Goal: Transaction & Acquisition: Download file/media

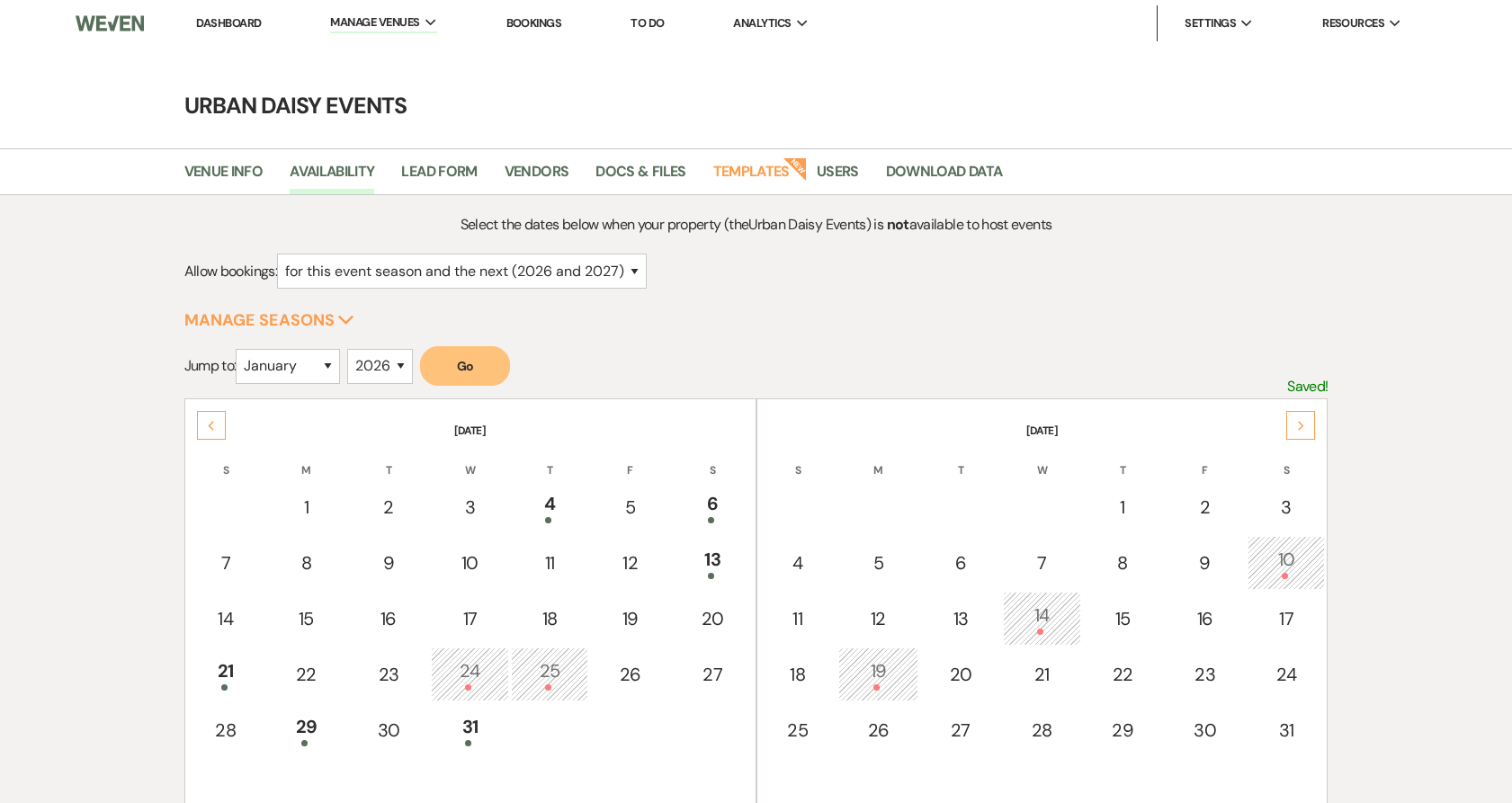
select select "2"
select select "2026"
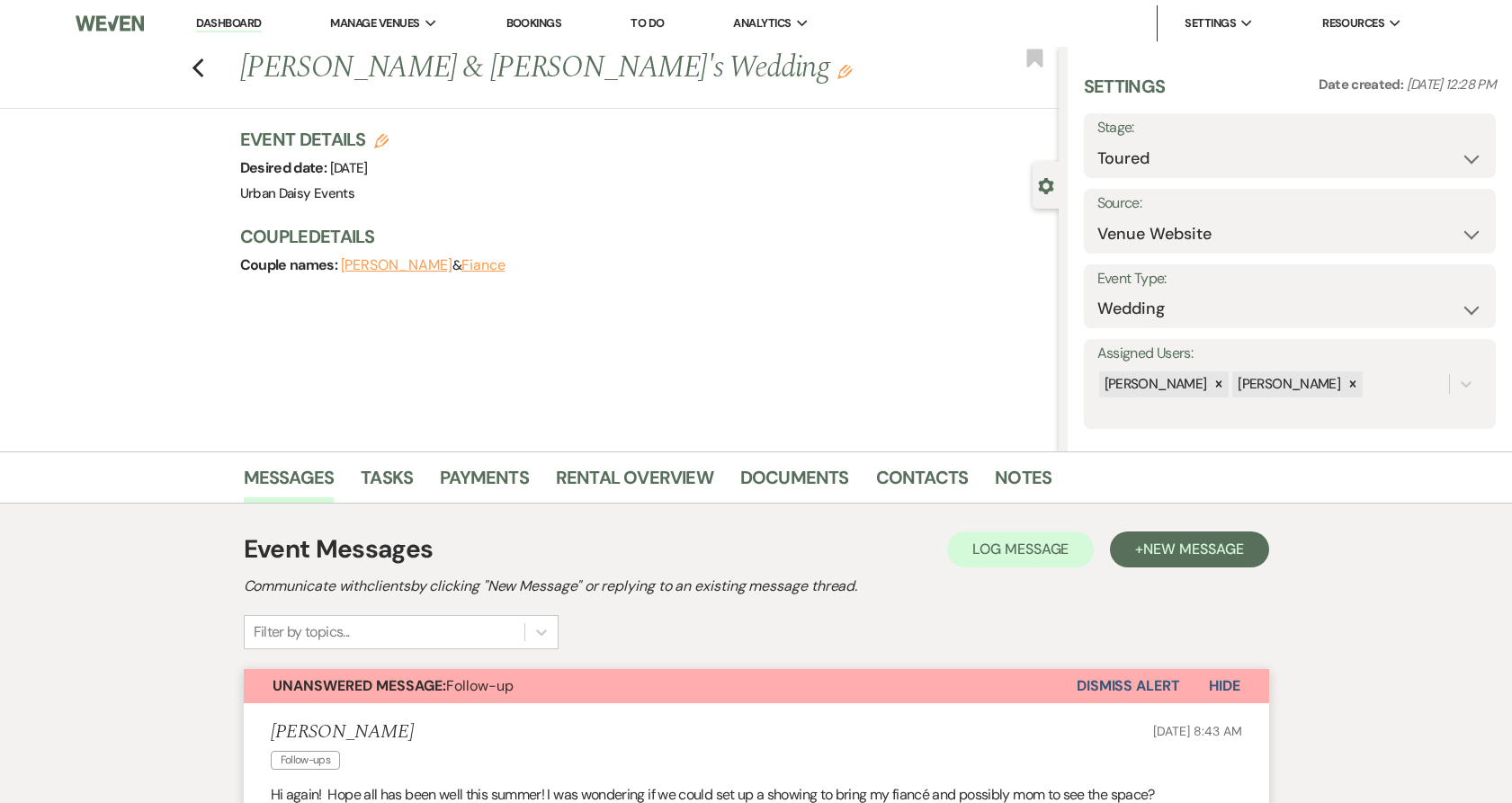
select select "5"
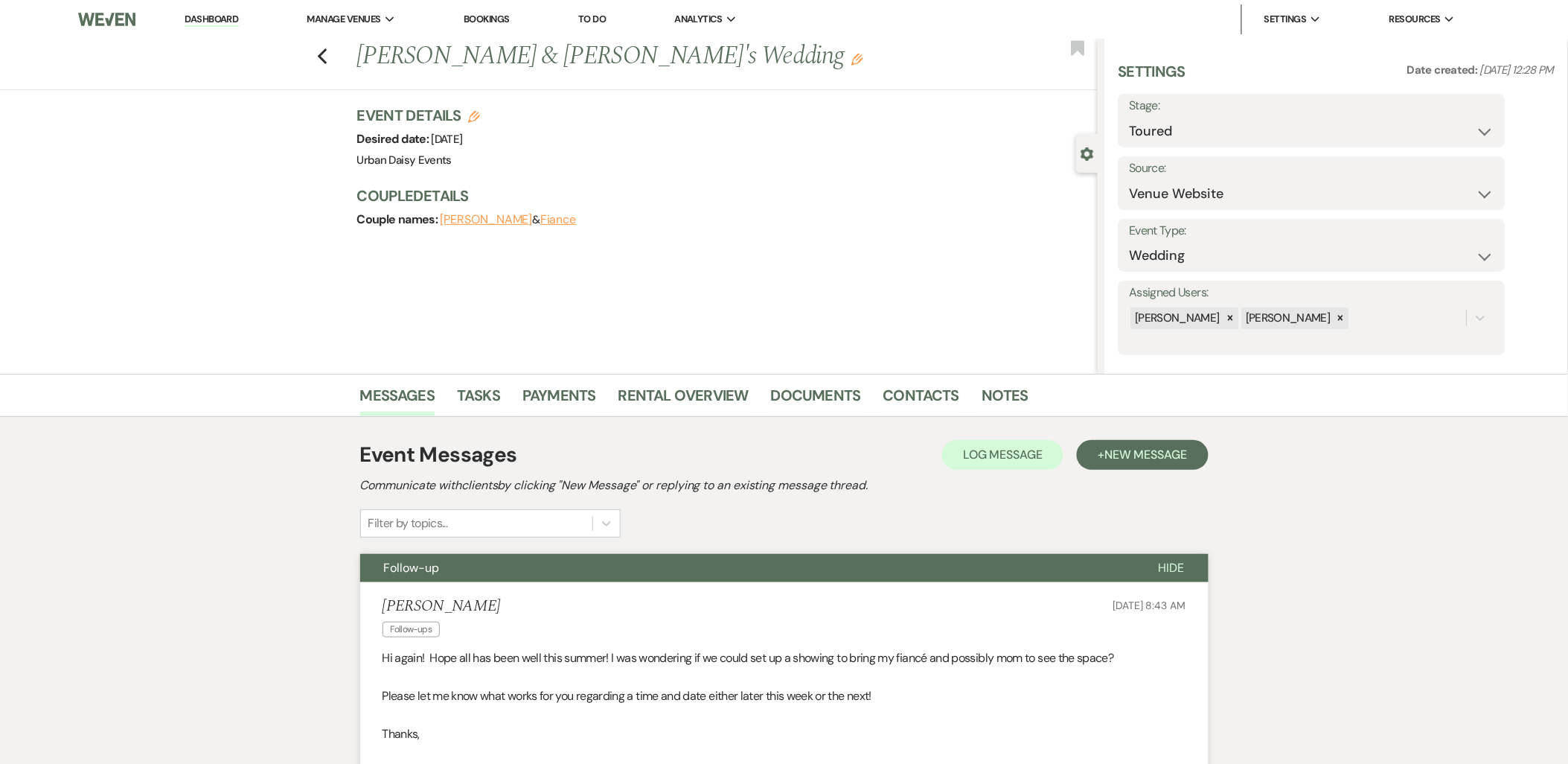
click at [238, 13] on link "Dashboard" at bounding box center [212, 19] width 54 height 14
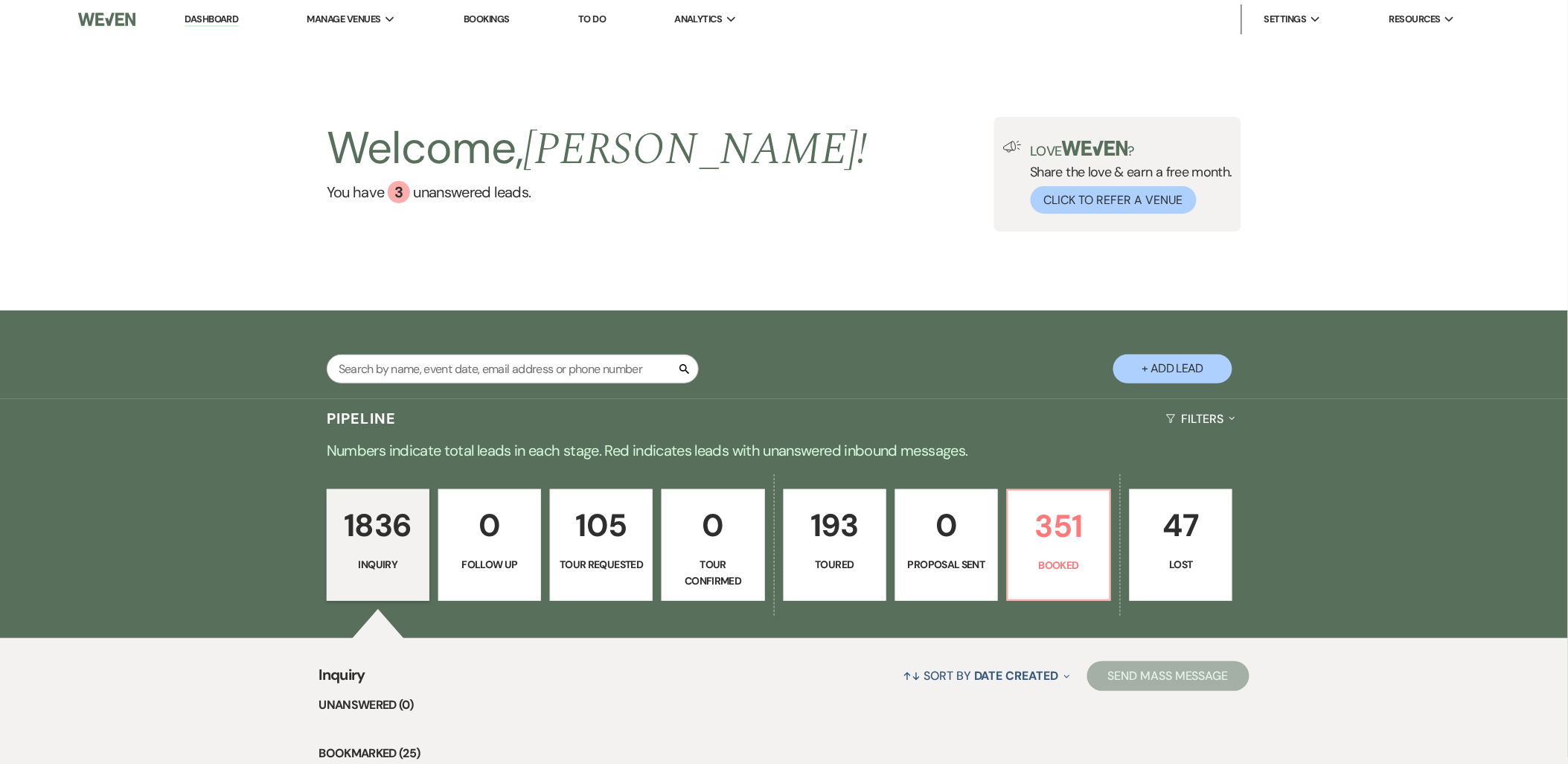
click at [0, 0] on li "Urban Daisy Events" at bounding box center [0, 0] width 0 height 0
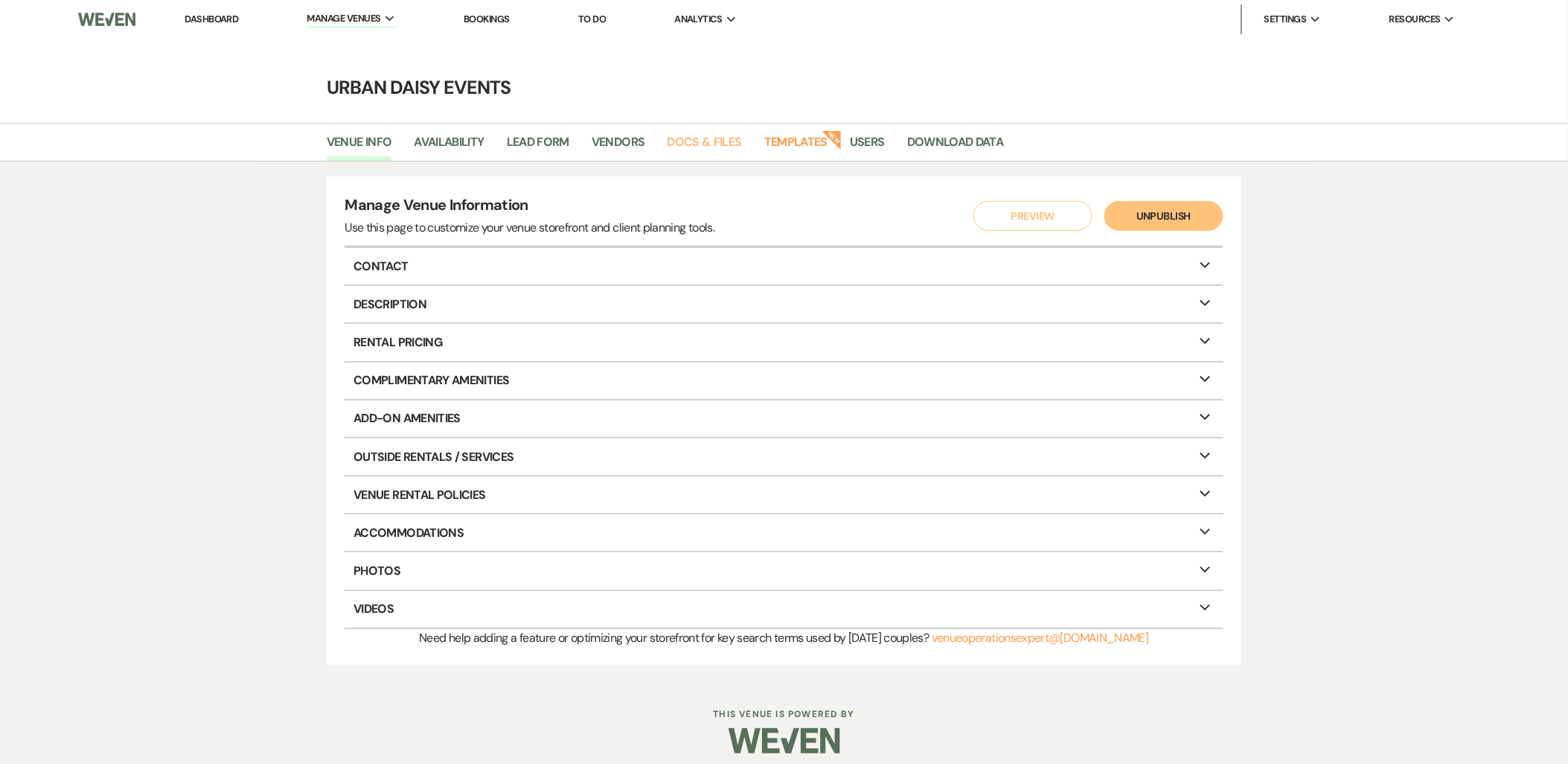
click at [726, 152] on link "Docs & Files" at bounding box center [705, 147] width 75 height 28
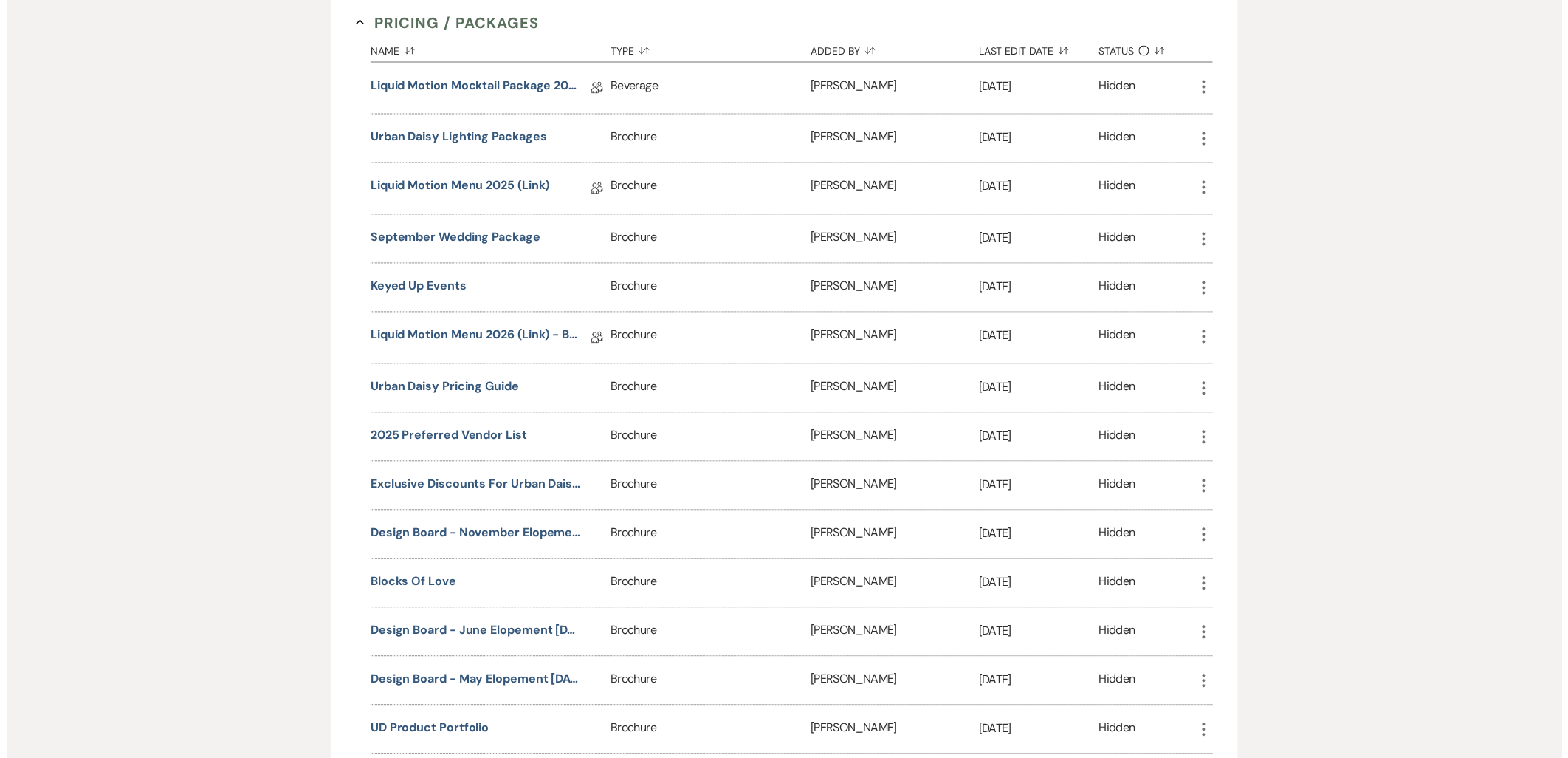
scroll to position [574, 0]
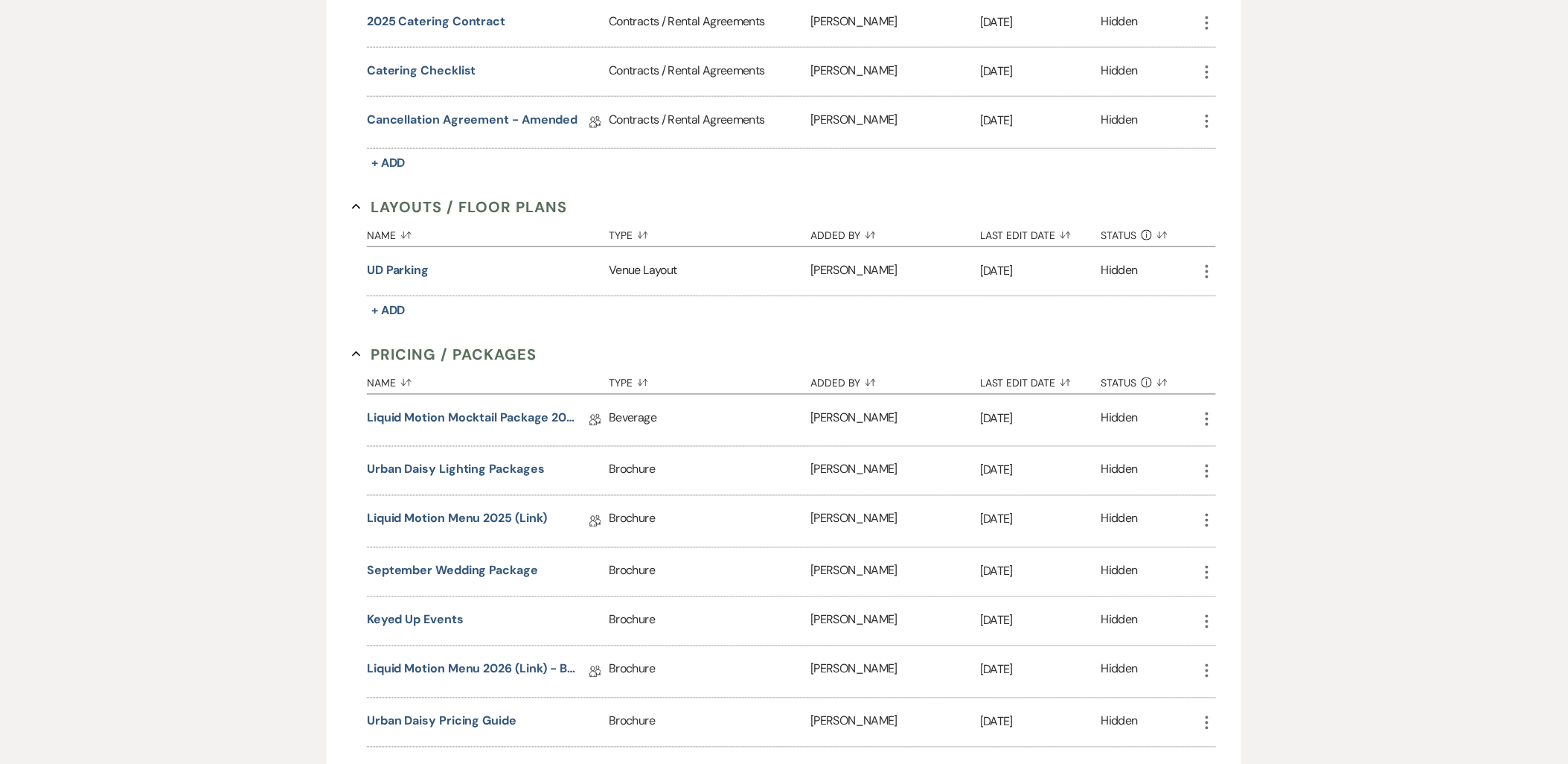
click at [388, 272] on button "UD Parking" at bounding box center [397, 271] width 62 height 18
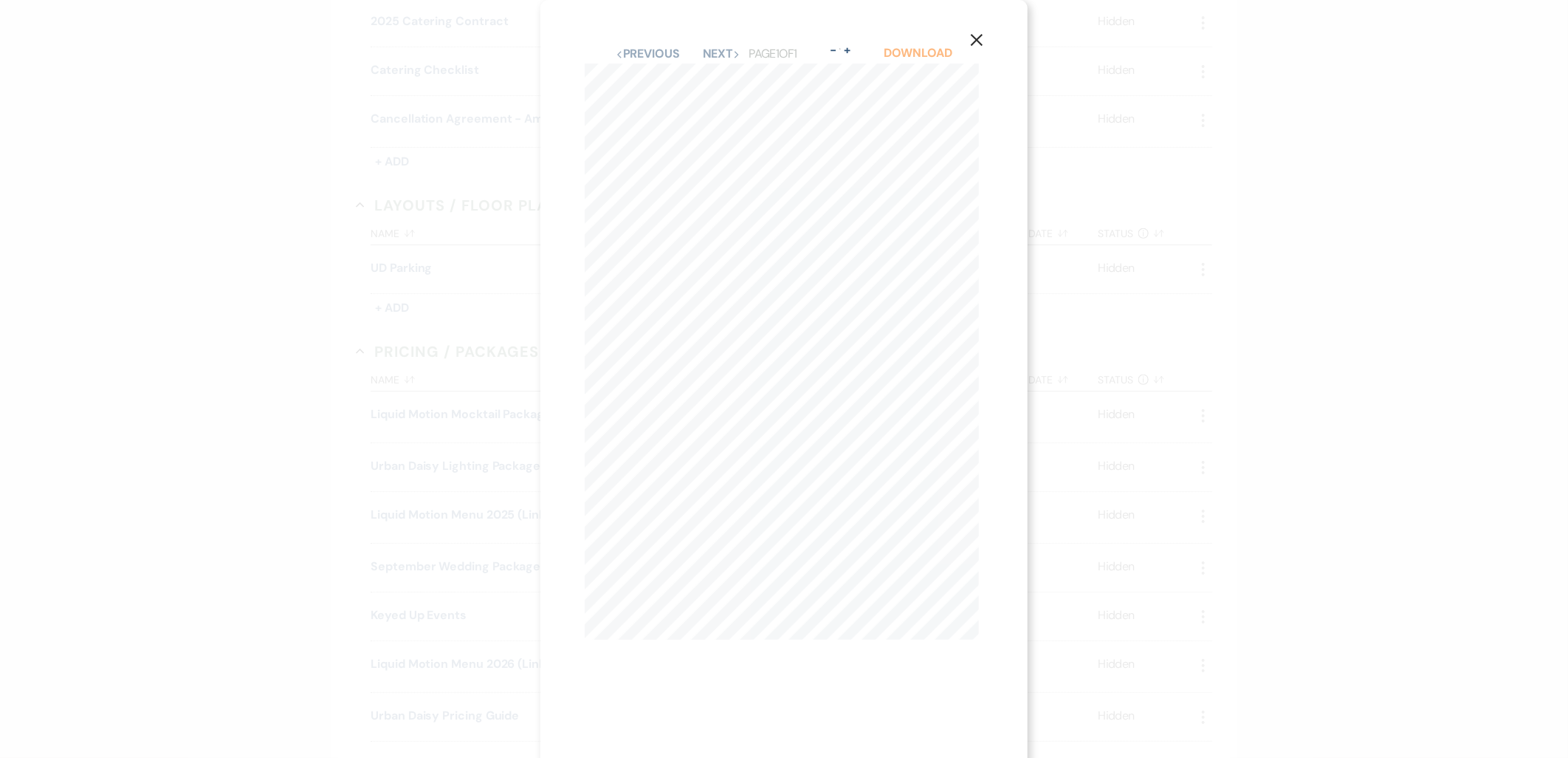
click at [907, 49] on link "Download" at bounding box center [918, 53] width 69 height 16
